Goal: Task Accomplishment & Management: Manage account settings

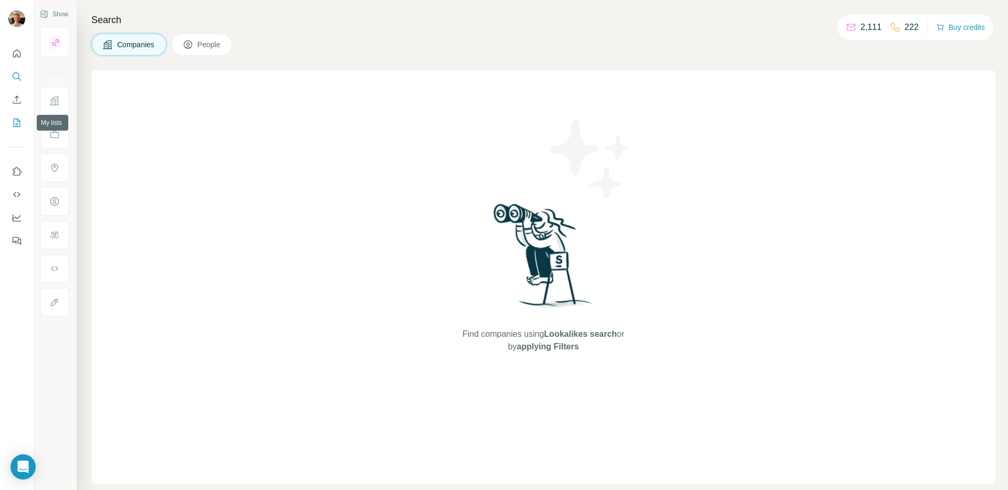
click at [19, 118] on icon "My lists" at bounding box center [17, 123] width 11 height 11
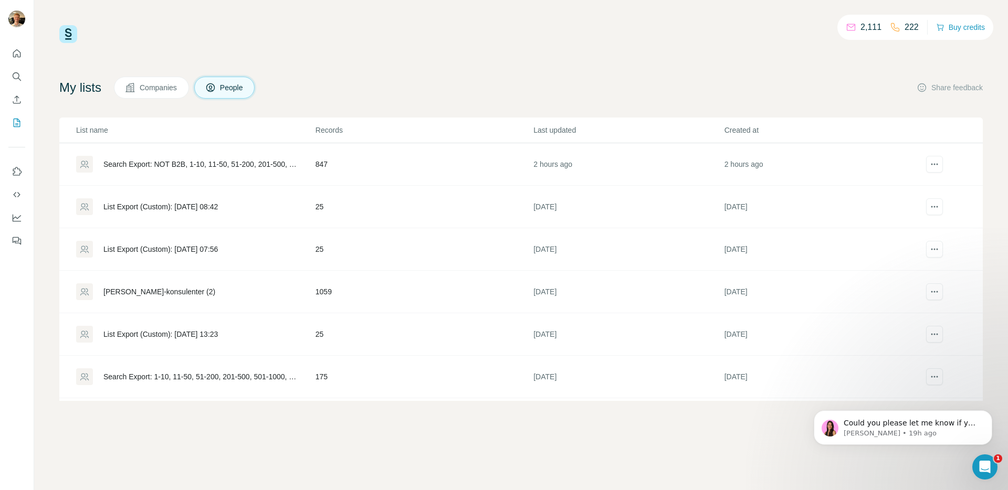
click at [255, 163] on div "Search Export: NOT B2B, 1-10, 11-50, 51-200, 201-500, 501-1000, 1001-5000, [GEO…" at bounding box center [200, 164] width 194 height 11
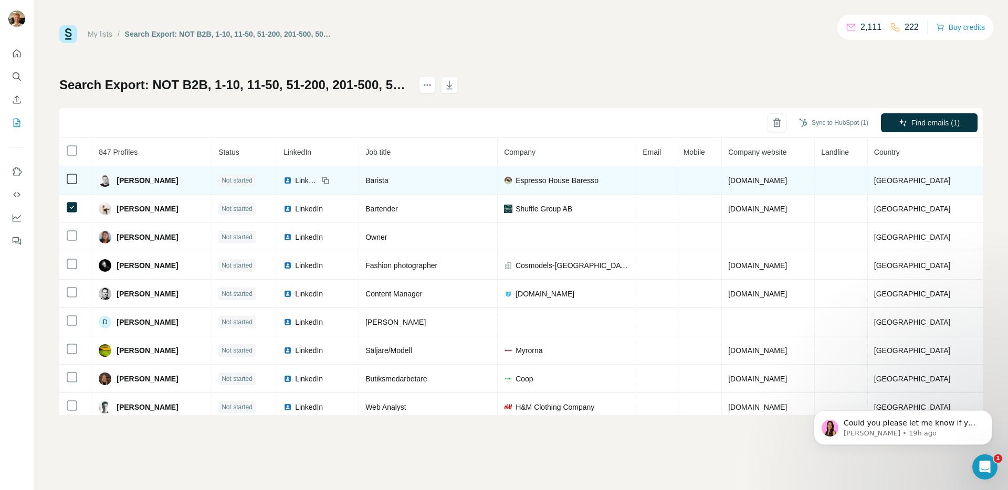
click at [67, 166] on td at bounding box center [75, 180] width 33 height 28
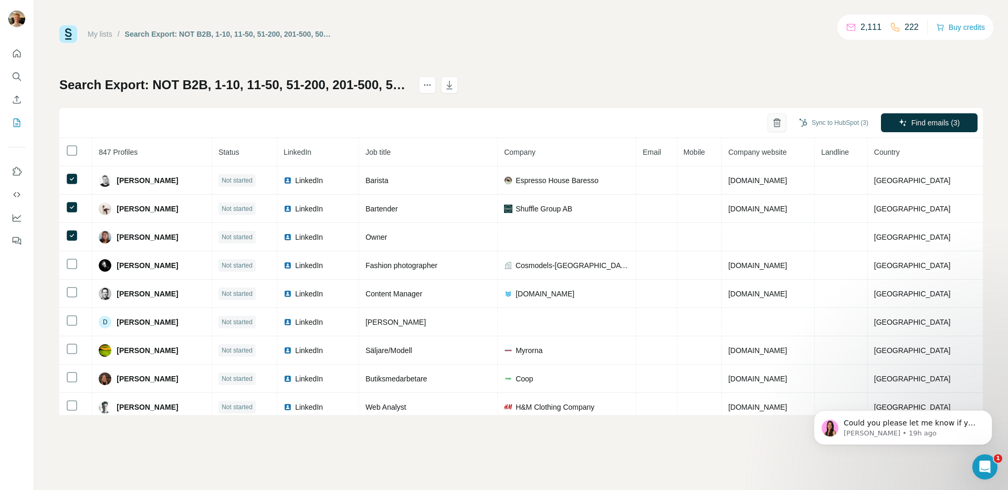
click at [768, 120] on button "button" at bounding box center [777, 122] width 19 height 19
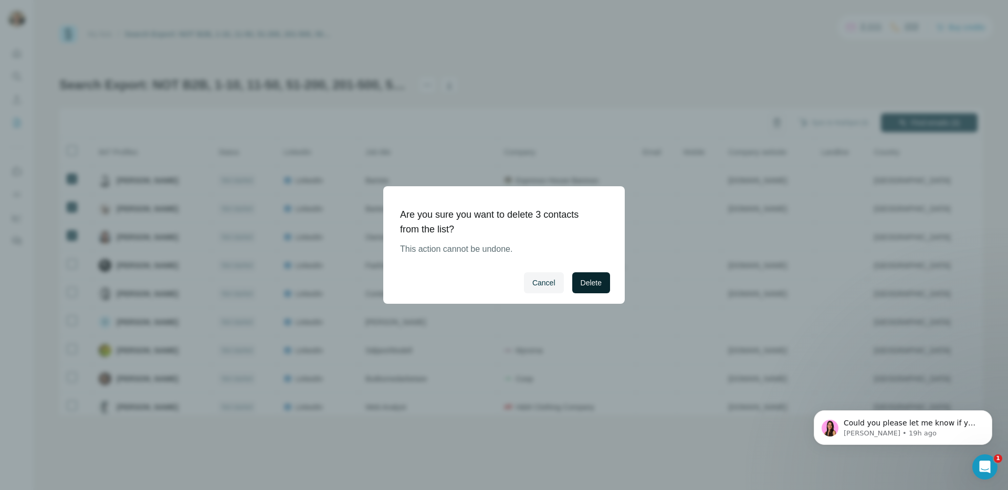
click at [594, 286] on span "Delete" at bounding box center [591, 283] width 21 height 11
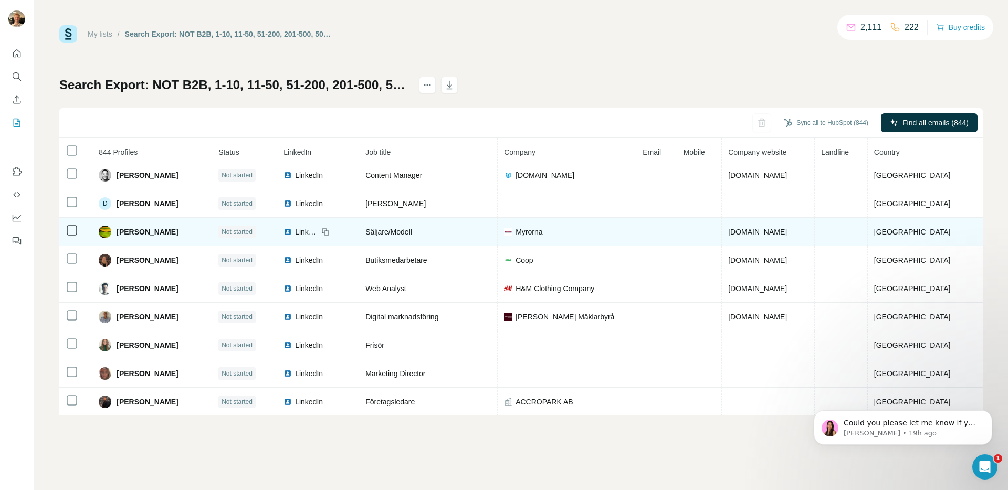
scroll to position [35, 0]
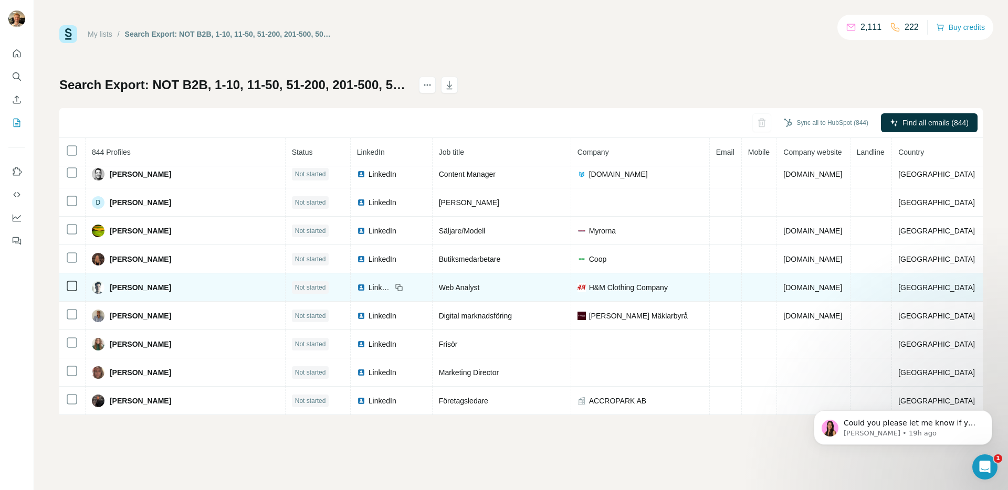
click at [78, 284] on icon at bounding box center [72, 286] width 13 height 13
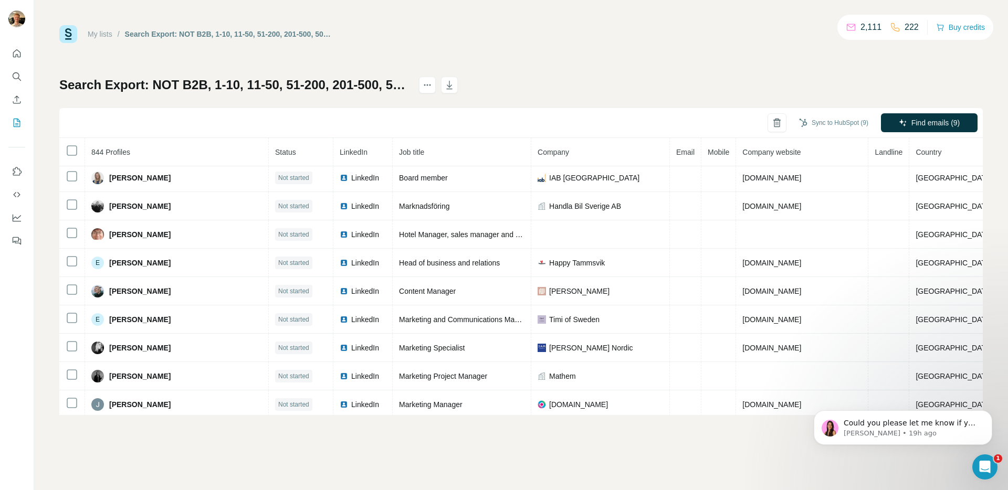
scroll to position [1943, 0]
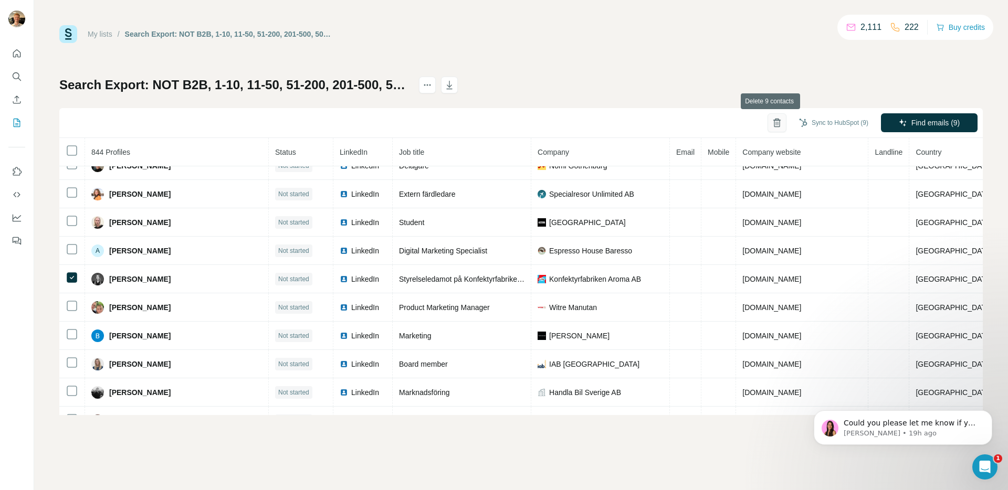
click at [768, 121] on button "button" at bounding box center [777, 122] width 19 height 19
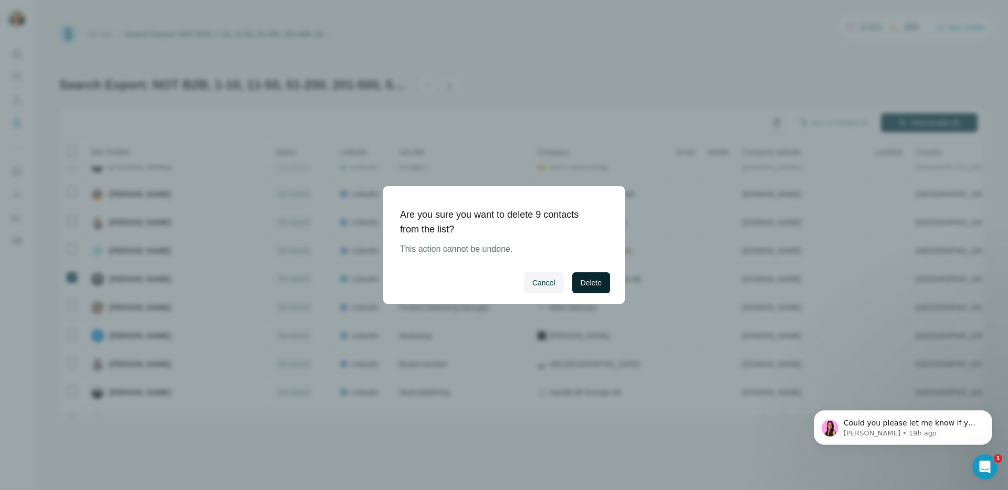
click at [602, 284] on button "Delete" at bounding box center [591, 283] width 38 height 21
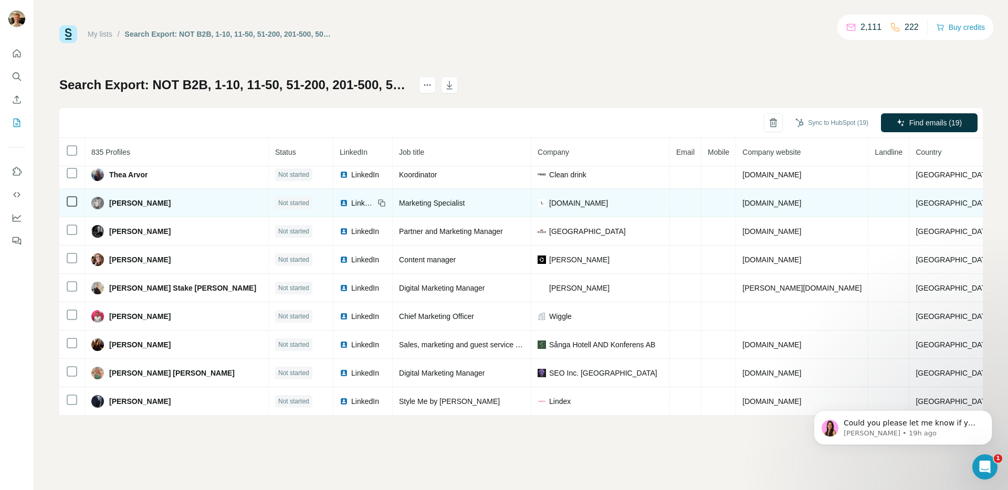
scroll to position [9392, 0]
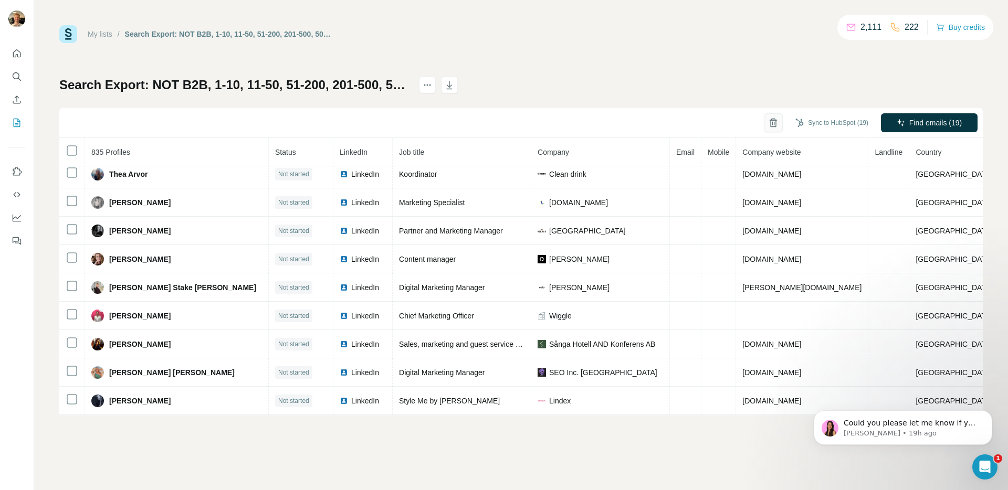
click at [768, 121] on icon "button" at bounding box center [773, 123] width 11 height 11
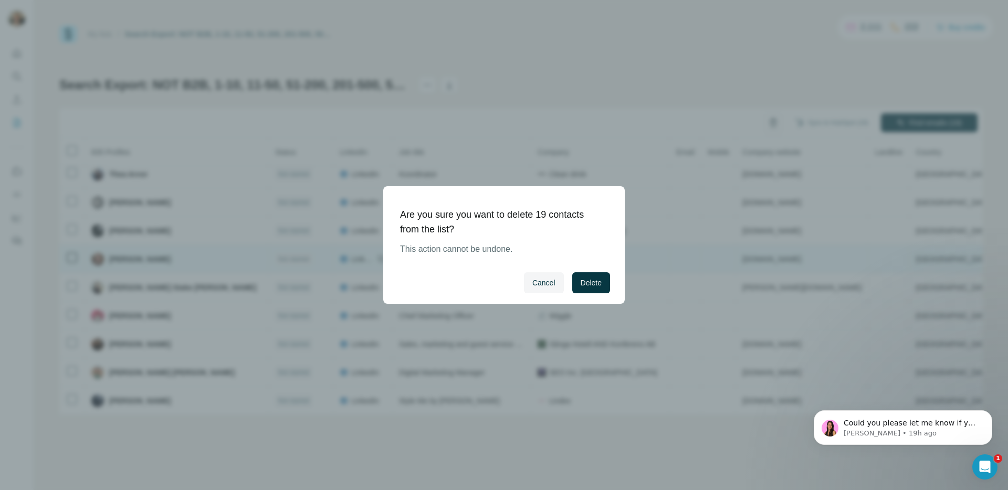
click at [593, 274] on button "Delete" at bounding box center [591, 283] width 38 height 21
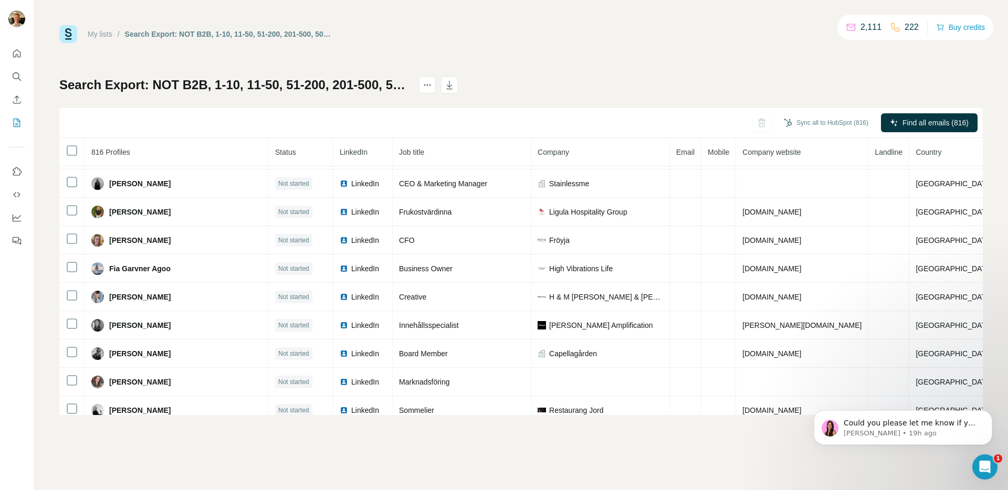
scroll to position [0, 0]
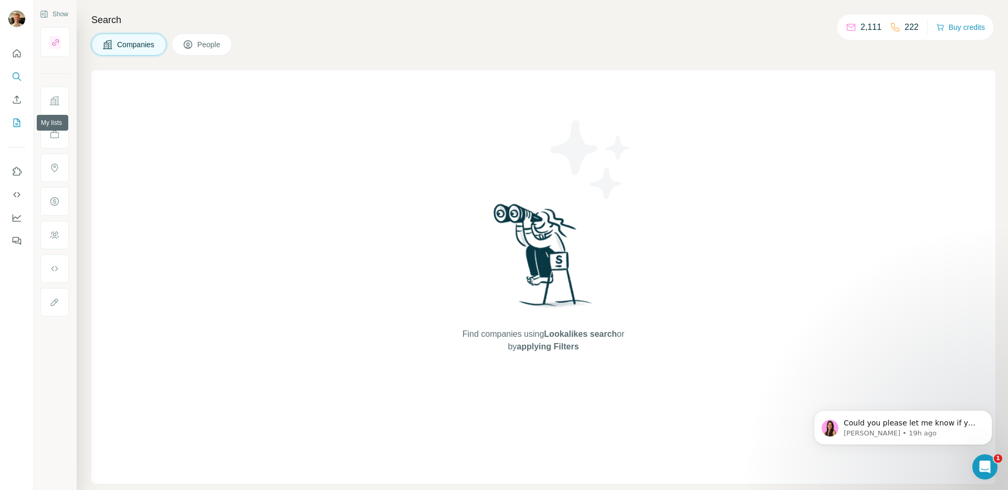
click at [16, 118] on icon "My lists" at bounding box center [17, 123] width 11 height 11
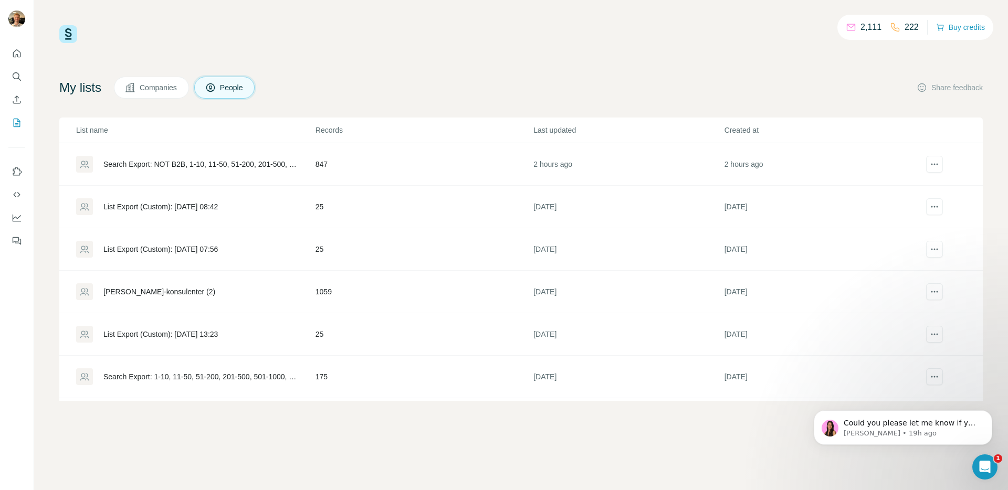
click at [463, 165] on td "847" at bounding box center [424, 164] width 218 height 43
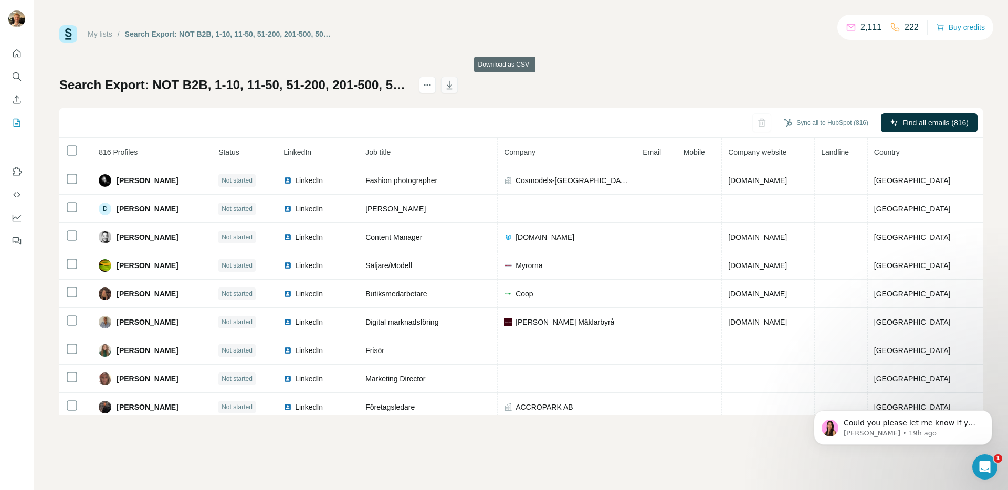
click at [455, 88] on icon "button" at bounding box center [449, 85] width 11 height 11
